Goal: Information Seeking & Learning: Learn about a topic

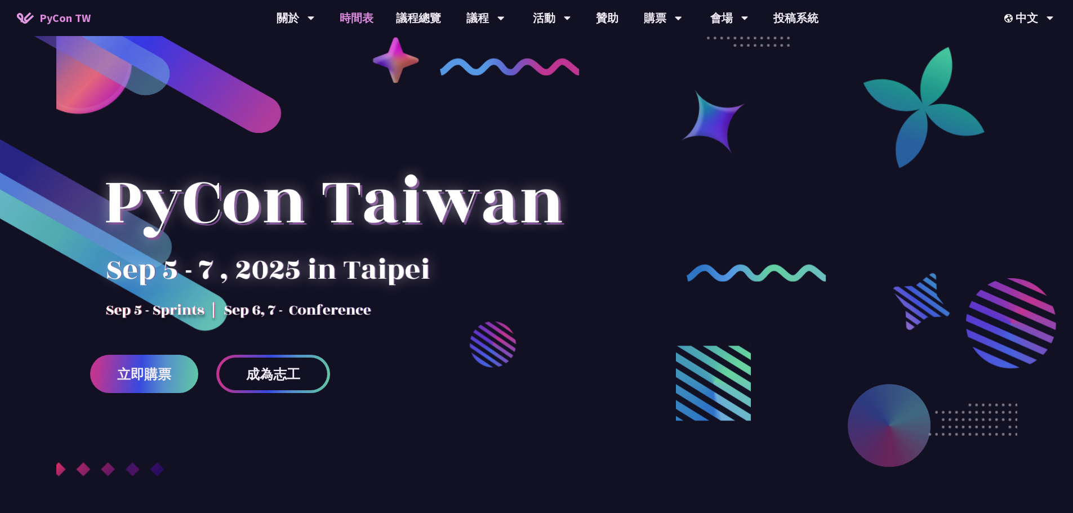
click at [353, 20] on link "時間表" at bounding box center [356, 18] width 56 height 36
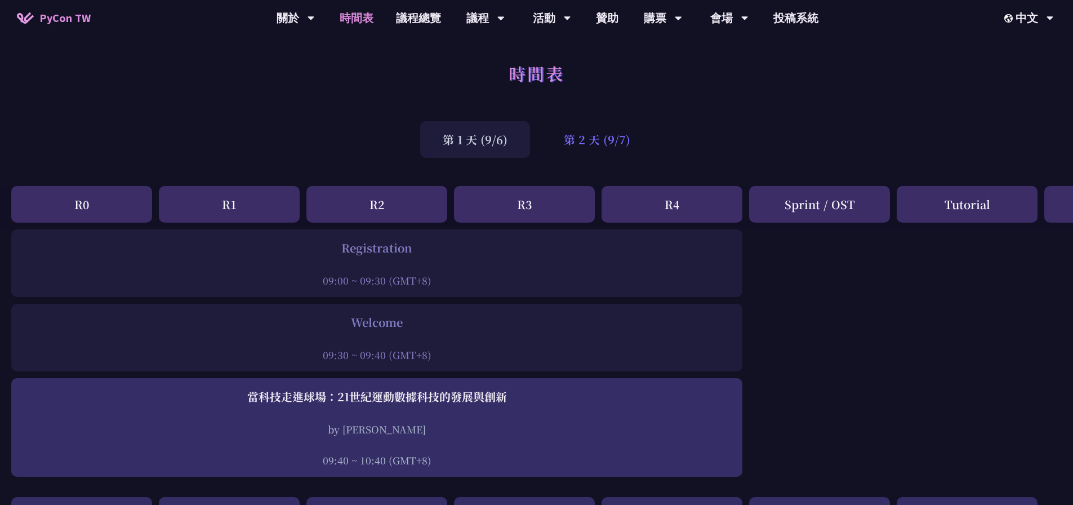
click at [565, 140] on div "第 2 天 (9/7)" at bounding box center [597, 139] width 112 height 37
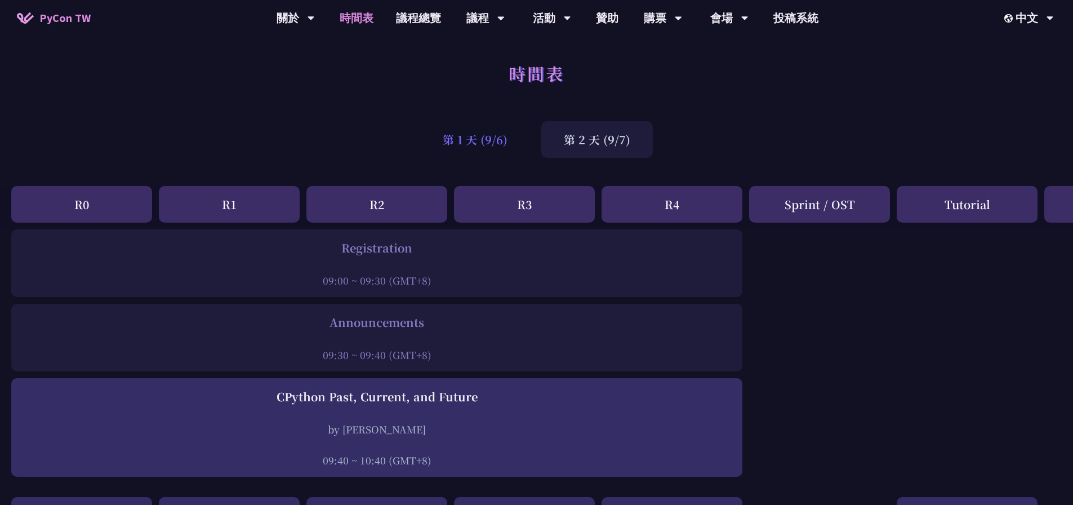
click at [494, 144] on div "第 1 天 (9/6)" at bounding box center [475, 139] width 110 height 37
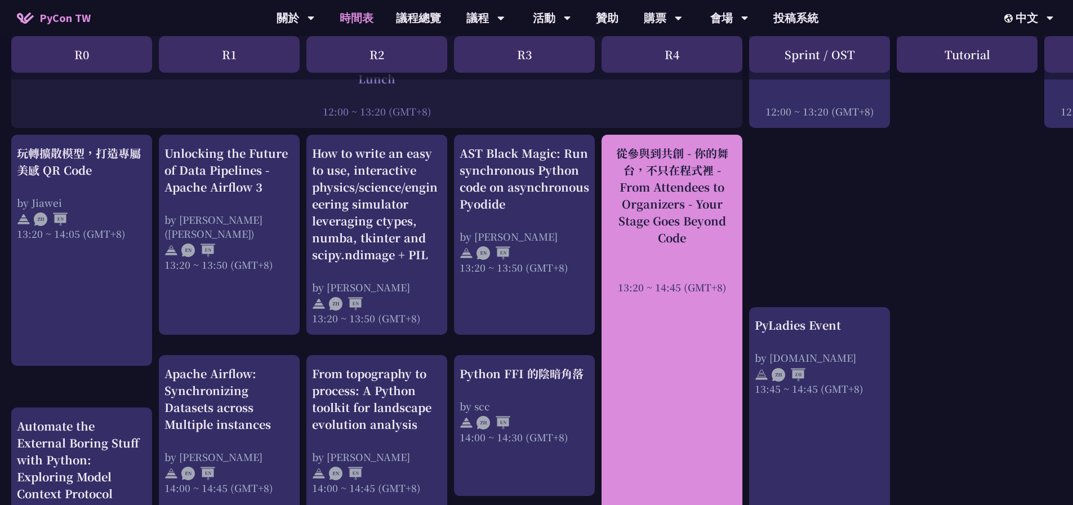
scroll to position [845, 0]
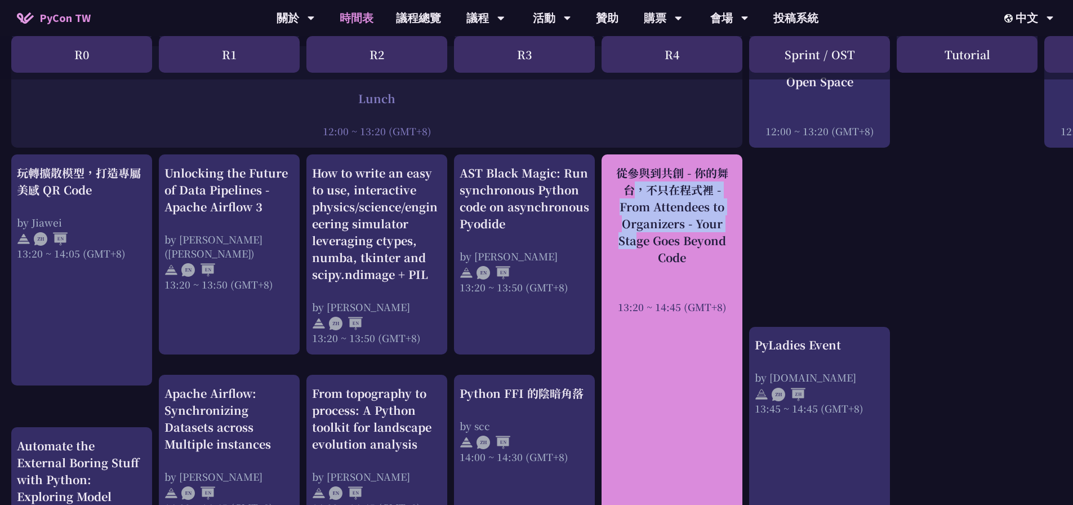
drag, startPoint x: 608, startPoint y: 170, endPoint x: 679, endPoint y: 225, distance: 89.9
click at [679, 224] on div "從參與到共創 - 你的舞台，不只在程式裡 - From Attendees to Organizers - Your Stage Goes Beyond Co…" at bounding box center [672, 214] width 130 height 101
click at [692, 254] on div "從參與到共創 - 你的舞台，不只在程式裡 - From Attendees to Organizers - Your Stage Goes Beyond Co…" at bounding box center [672, 214] width 130 height 101
drag, startPoint x: 651, startPoint y: 256, endPoint x: 614, endPoint y: 168, distance: 95.2
click at [614, 168] on div "從參與到共創 - 你的舞台，不只在程式裡 - From Attendees to Organizers - Your Stage Goes Beyond Co…" at bounding box center [672, 214] width 130 height 101
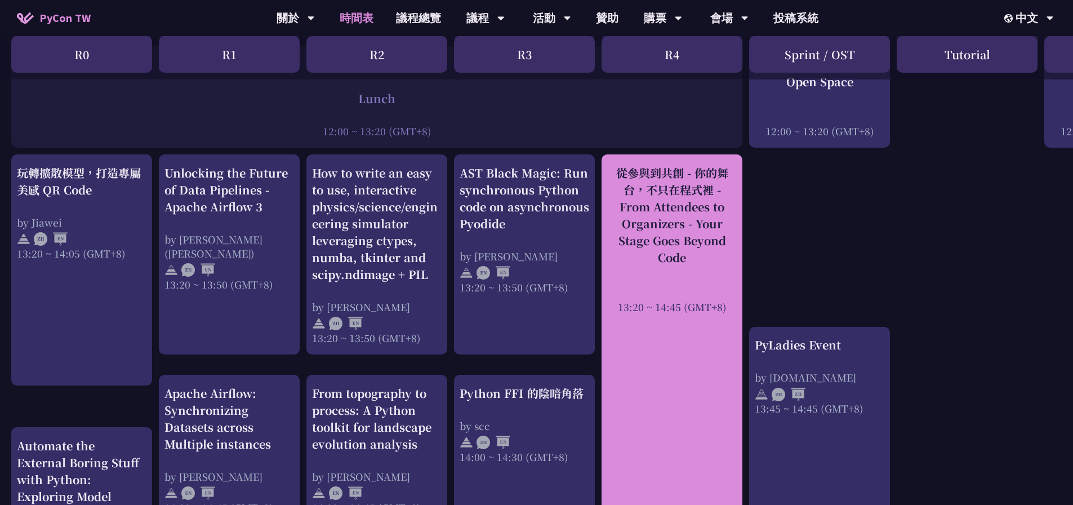
copy div "從參與到共創 - 你的舞台，不只在程式裡 - From Attendees to Organizers - Your Stage Goes Beyond Co…"
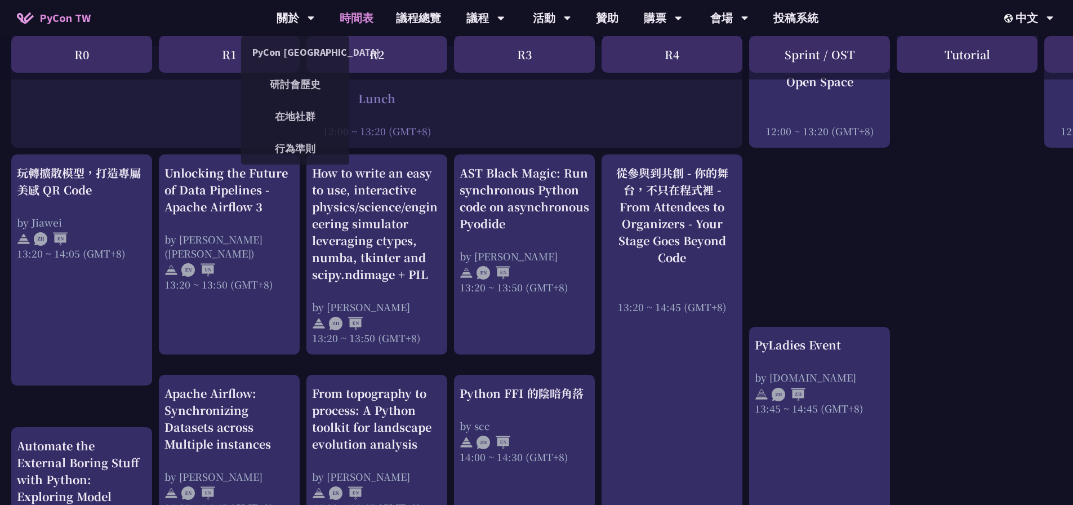
click at [346, 18] on link "時間表" at bounding box center [356, 18] width 56 height 36
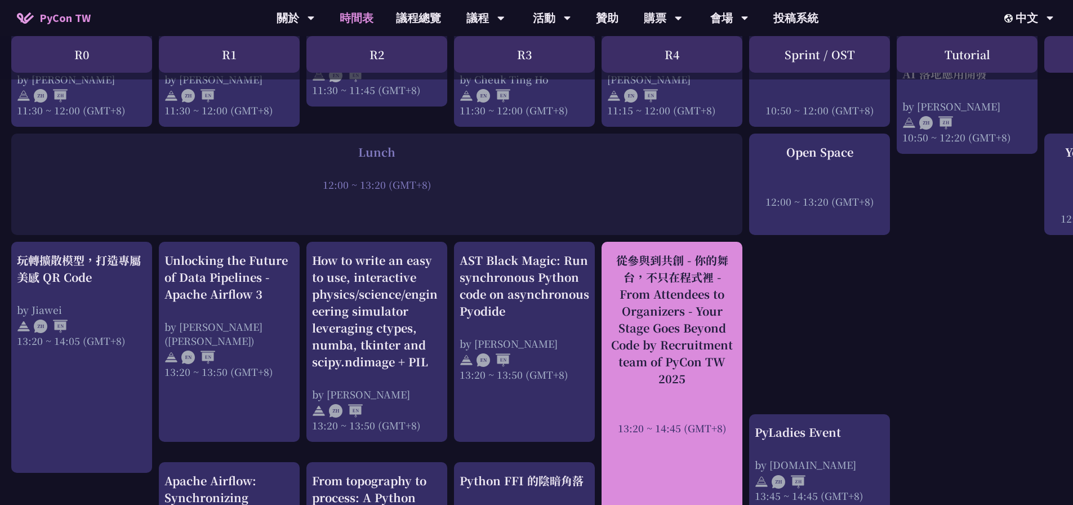
scroll to position [788, 0]
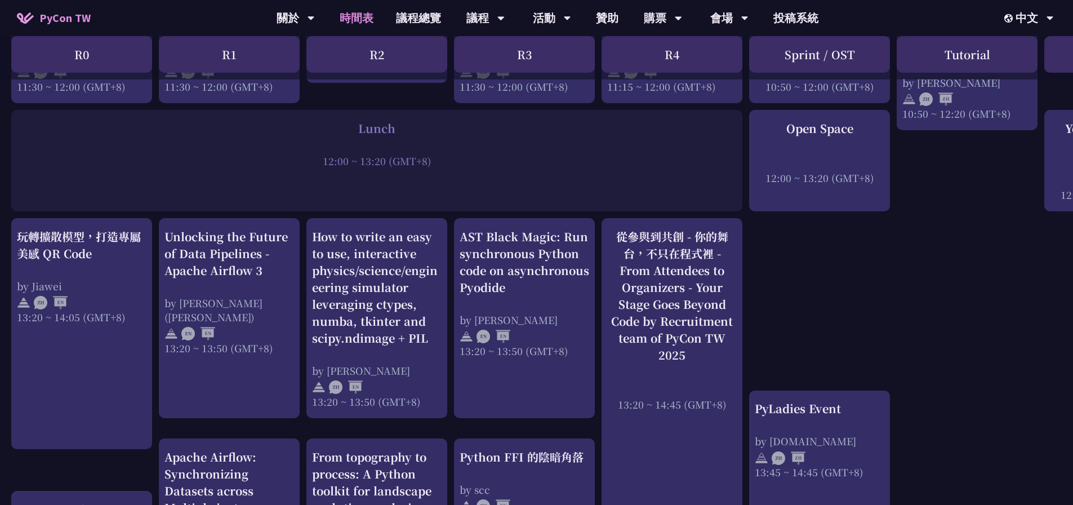
click at [886, 261] on div "An Introduction to the GIL for Python Beginners: Disabling It in Python 3.13 an…" at bounding box center [598, 373] width 1196 height 1865
